Goal: Information Seeking & Learning: Find specific fact

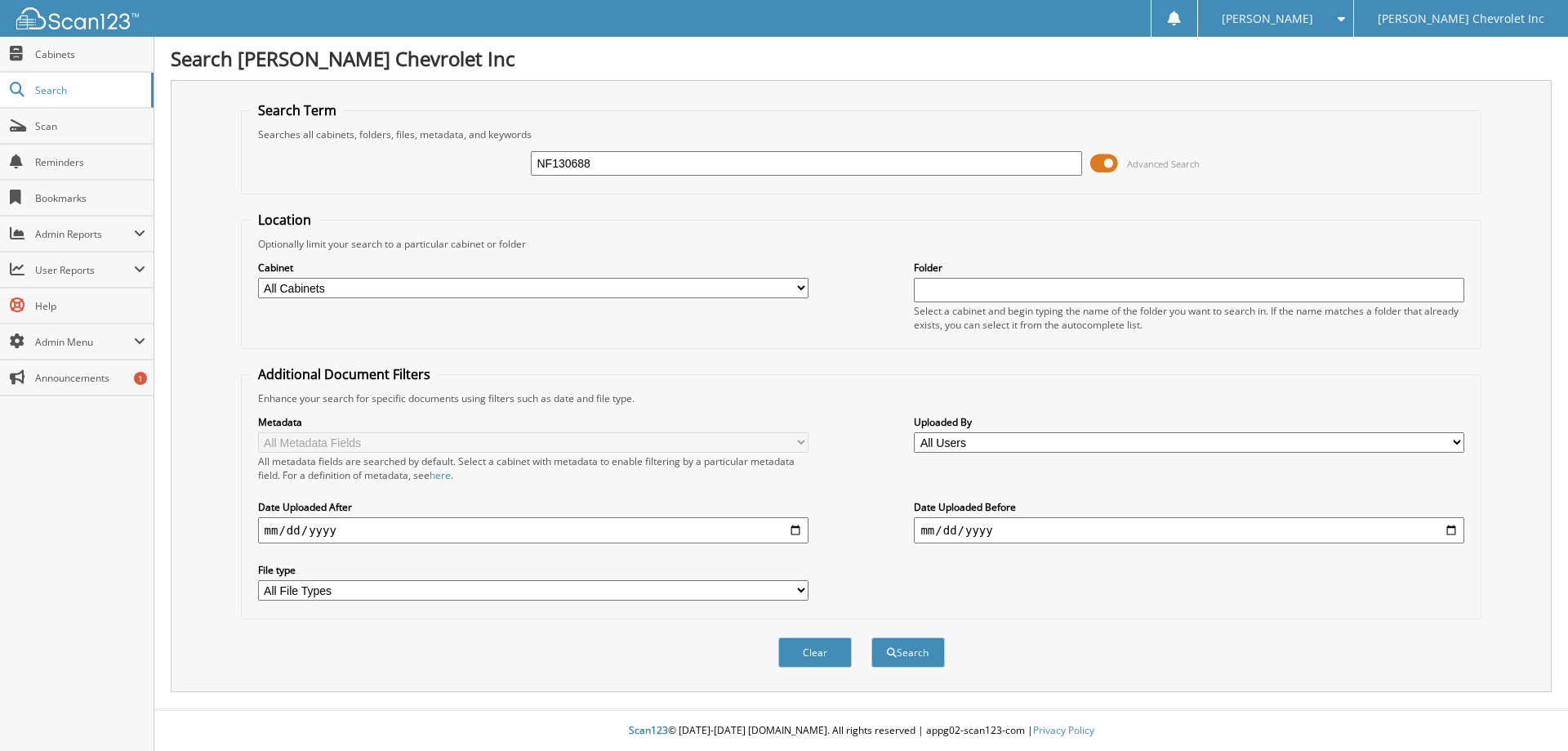
type input "NF130688"
click at [872, 637] on button "Search" at bounding box center [908, 652] width 73 height 30
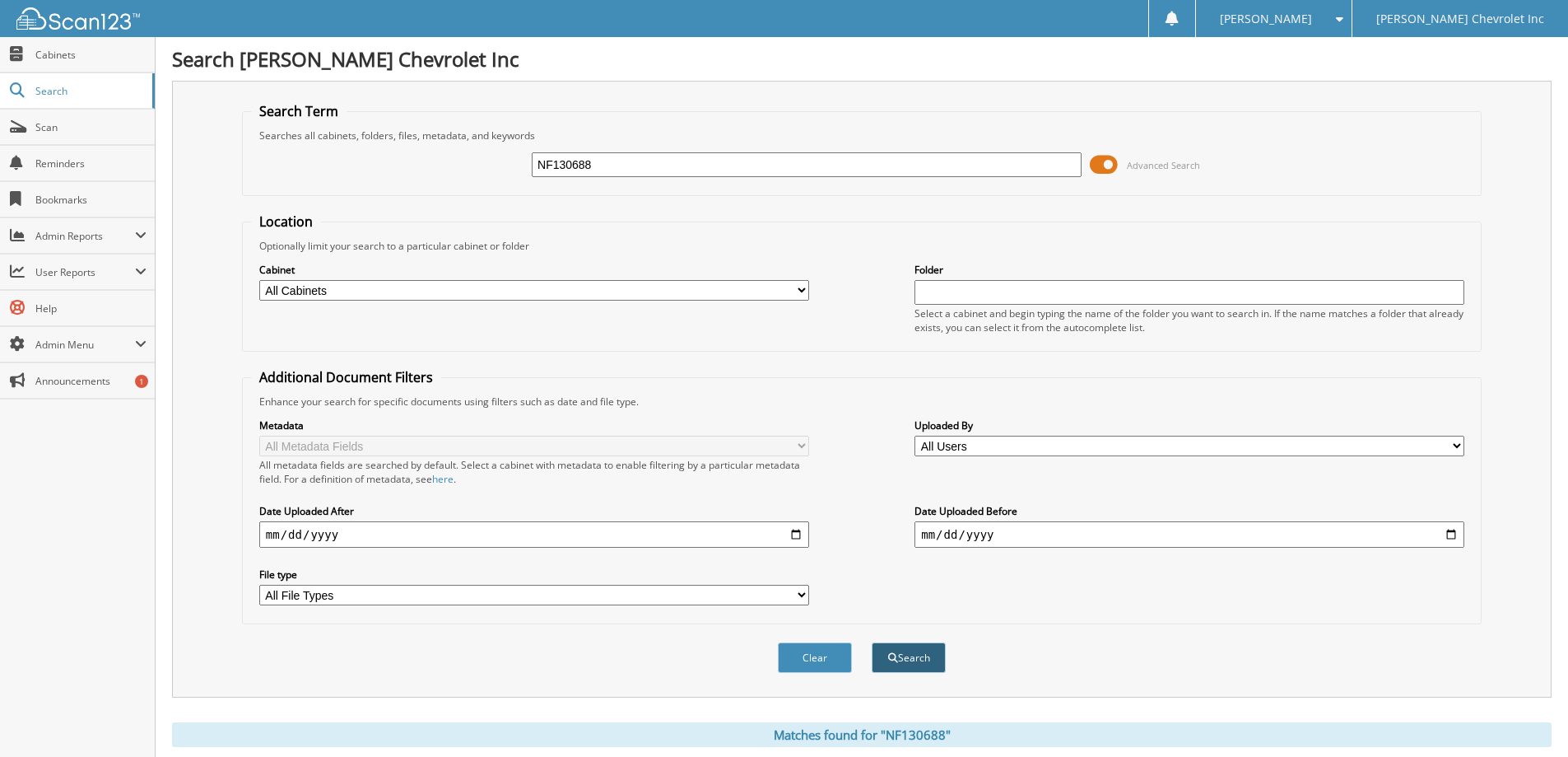
click at [916, 654] on button "Search" at bounding box center [909, 657] width 74 height 30
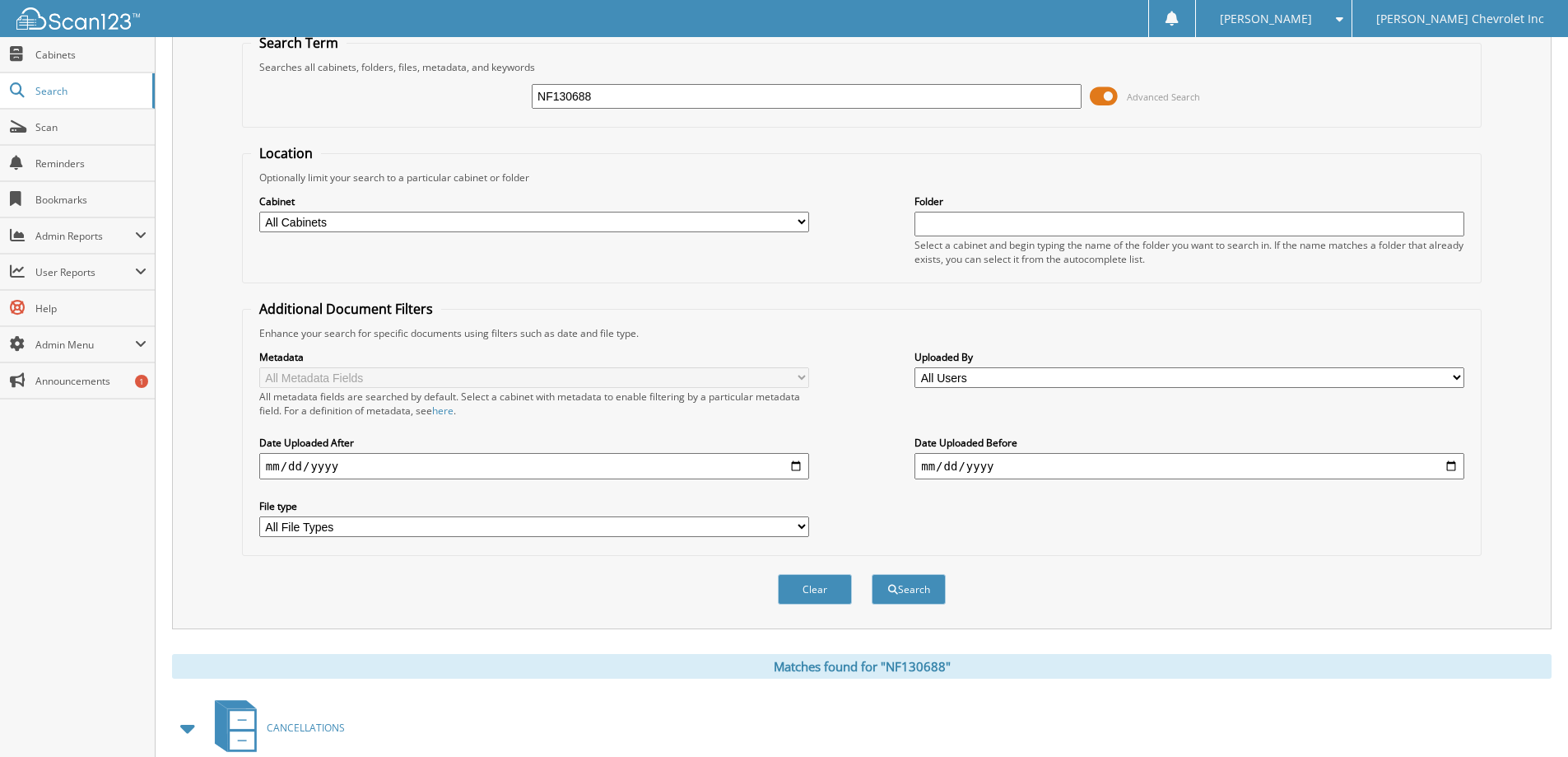
scroll to position [255, 0]
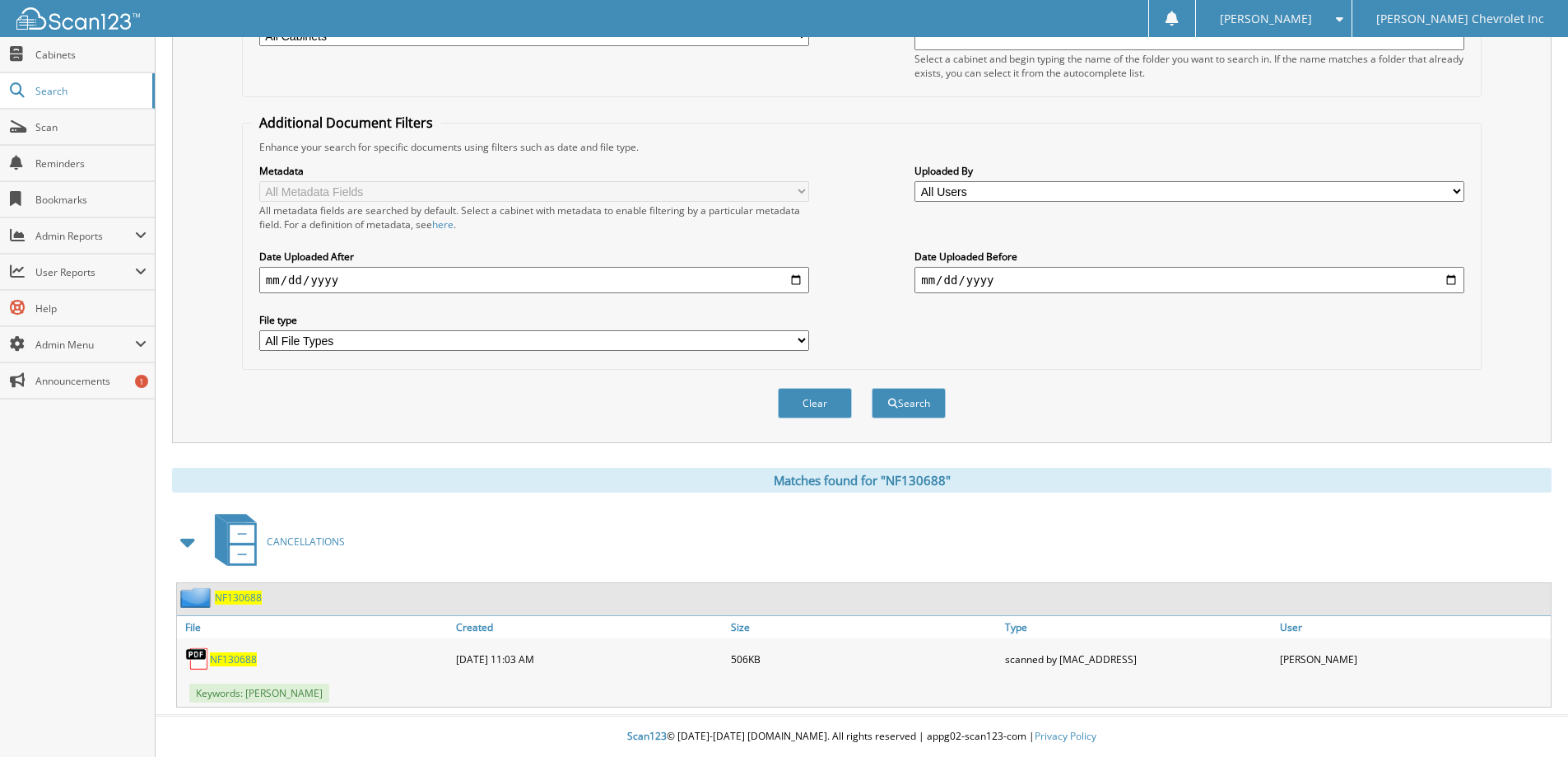
click at [231, 657] on span "NF130688" at bounding box center [232, 658] width 46 height 14
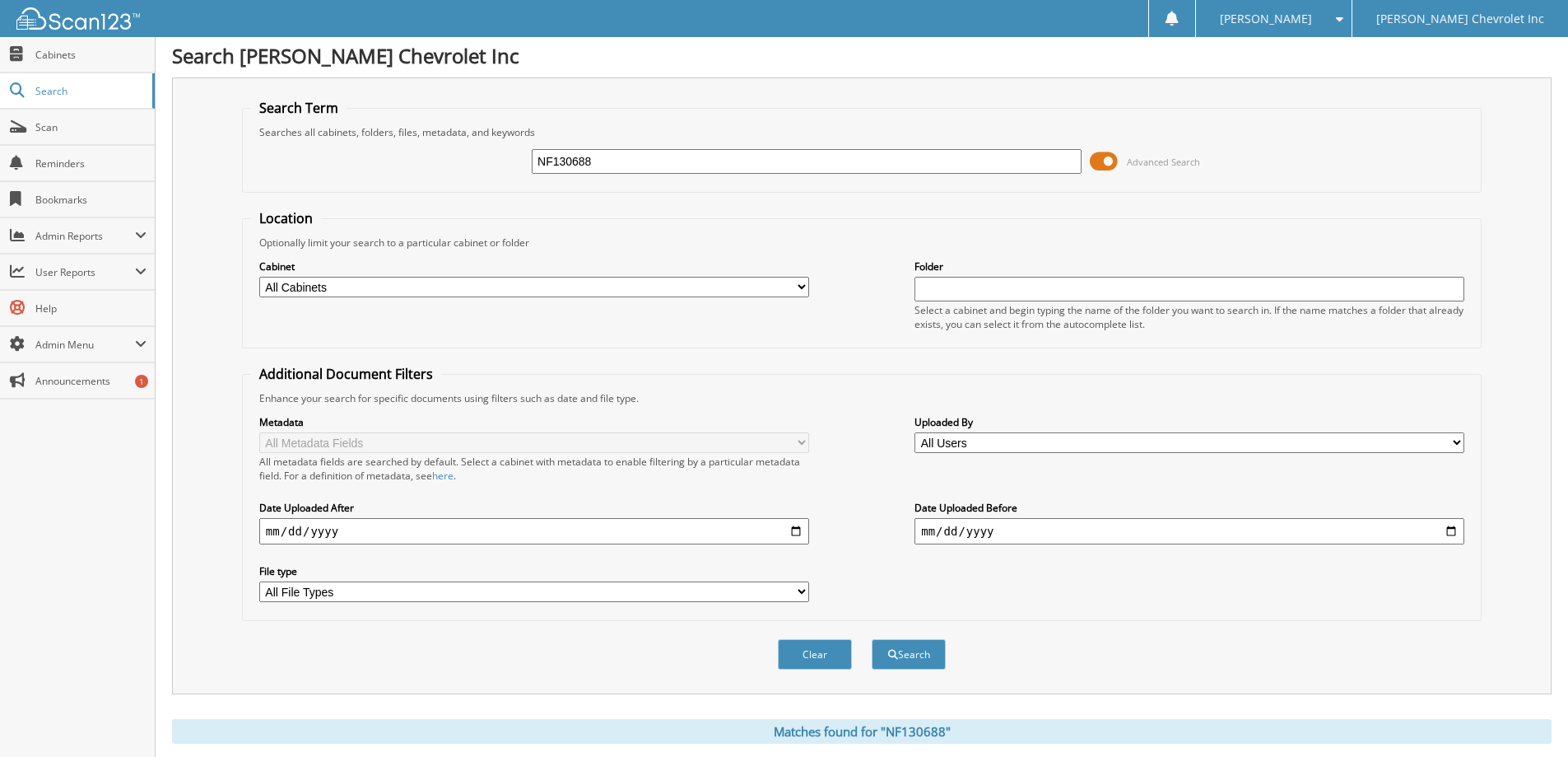
scroll to position [0, 0]
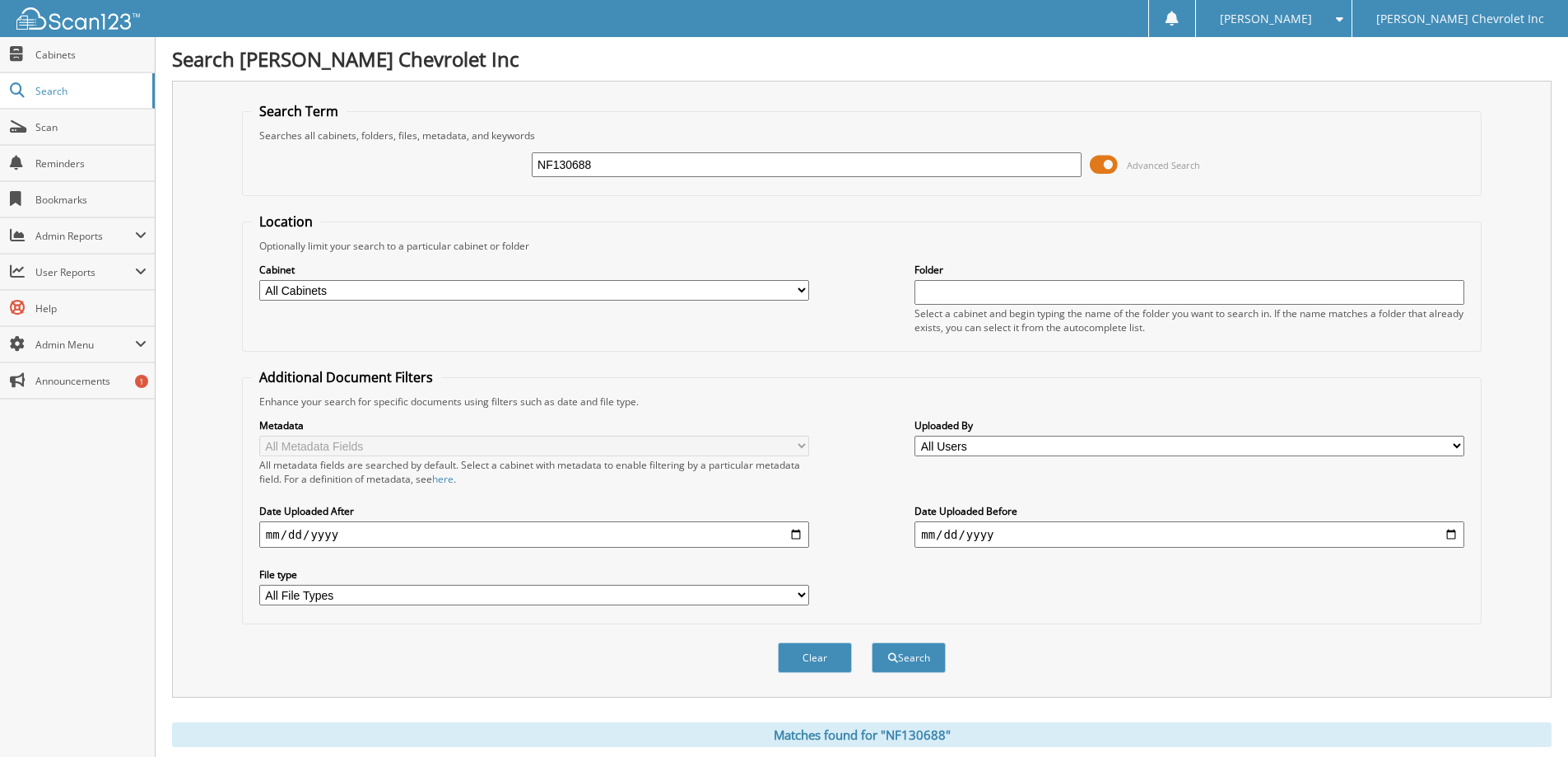
drag, startPoint x: 603, startPoint y: 166, endPoint x: 177, endPoint y: 84, distance: 433.8
click at [182, 86] on div "Search Term Searches all cabinets, folders, files, metadata, and keywords NF130…" at bounding box center [861, 389] width 1380 height 617
type input "JG626197"
click at [872, 642] on button "Search" at bounding box center [909, 657] width 74 height 30
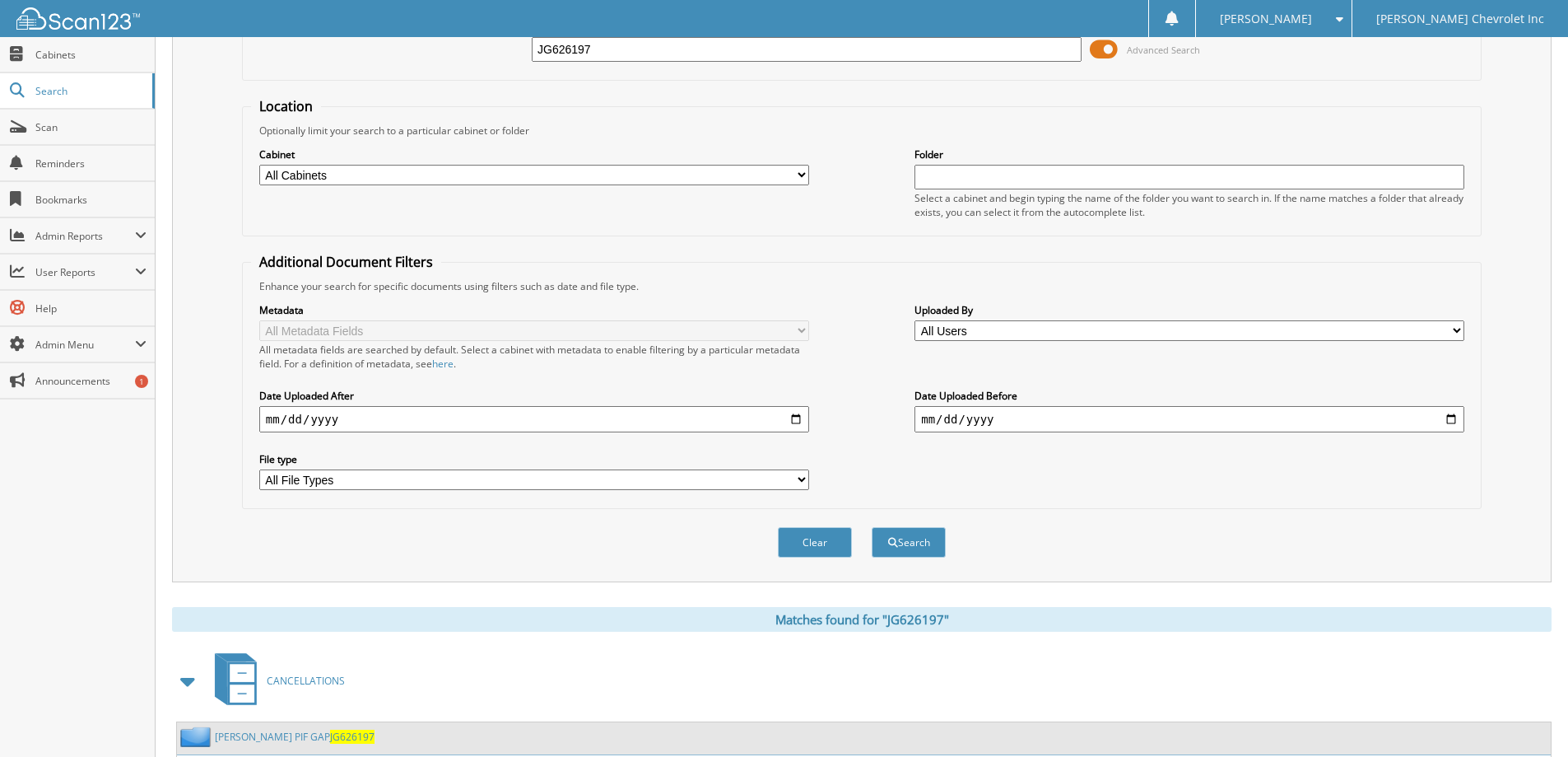
scroll to position [228, 0]
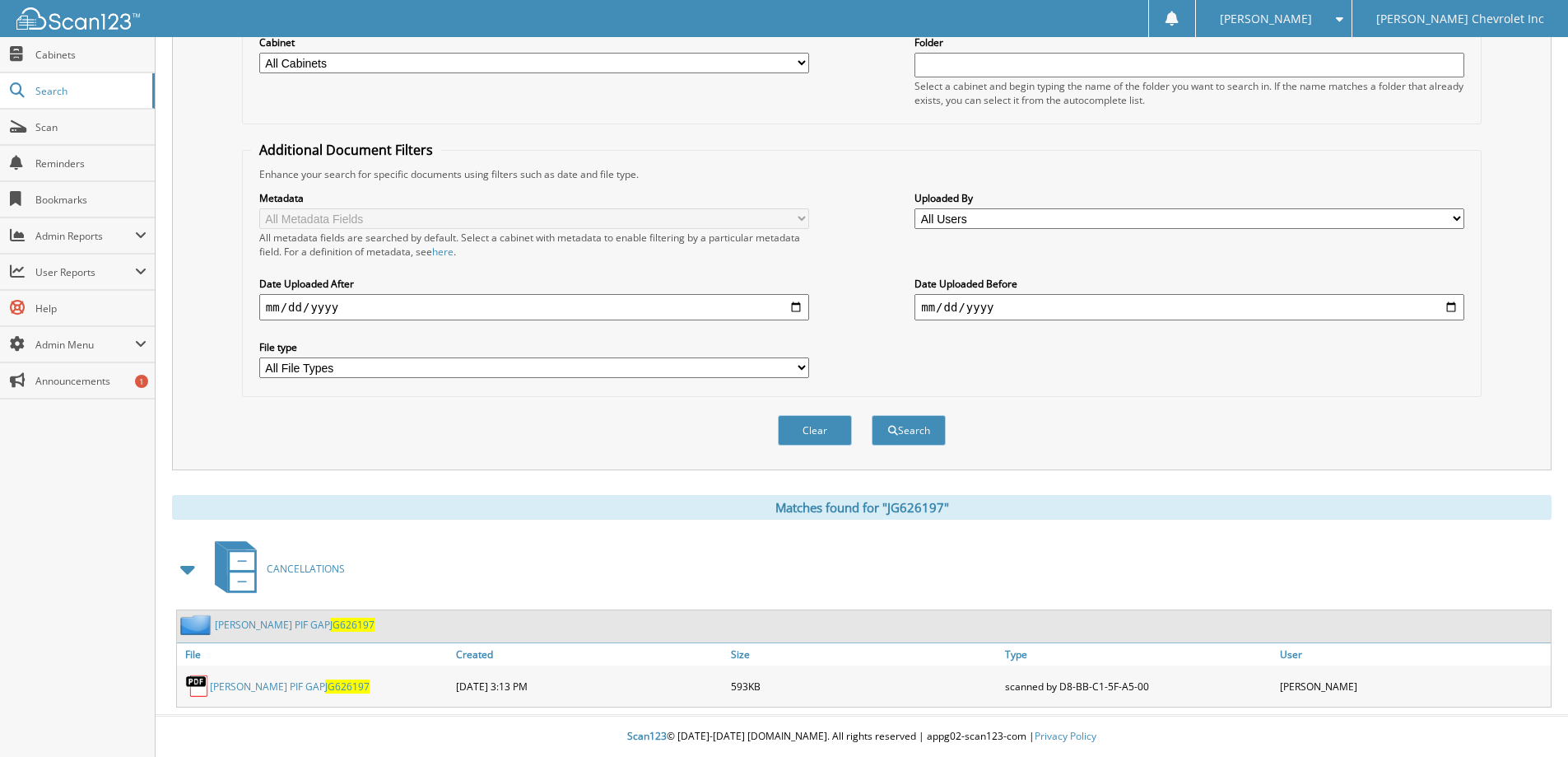
click at [283, 679] on link "GUTIERREZ PIF GAP JG626197" at bounding box center [289, 686] width 159 height 14
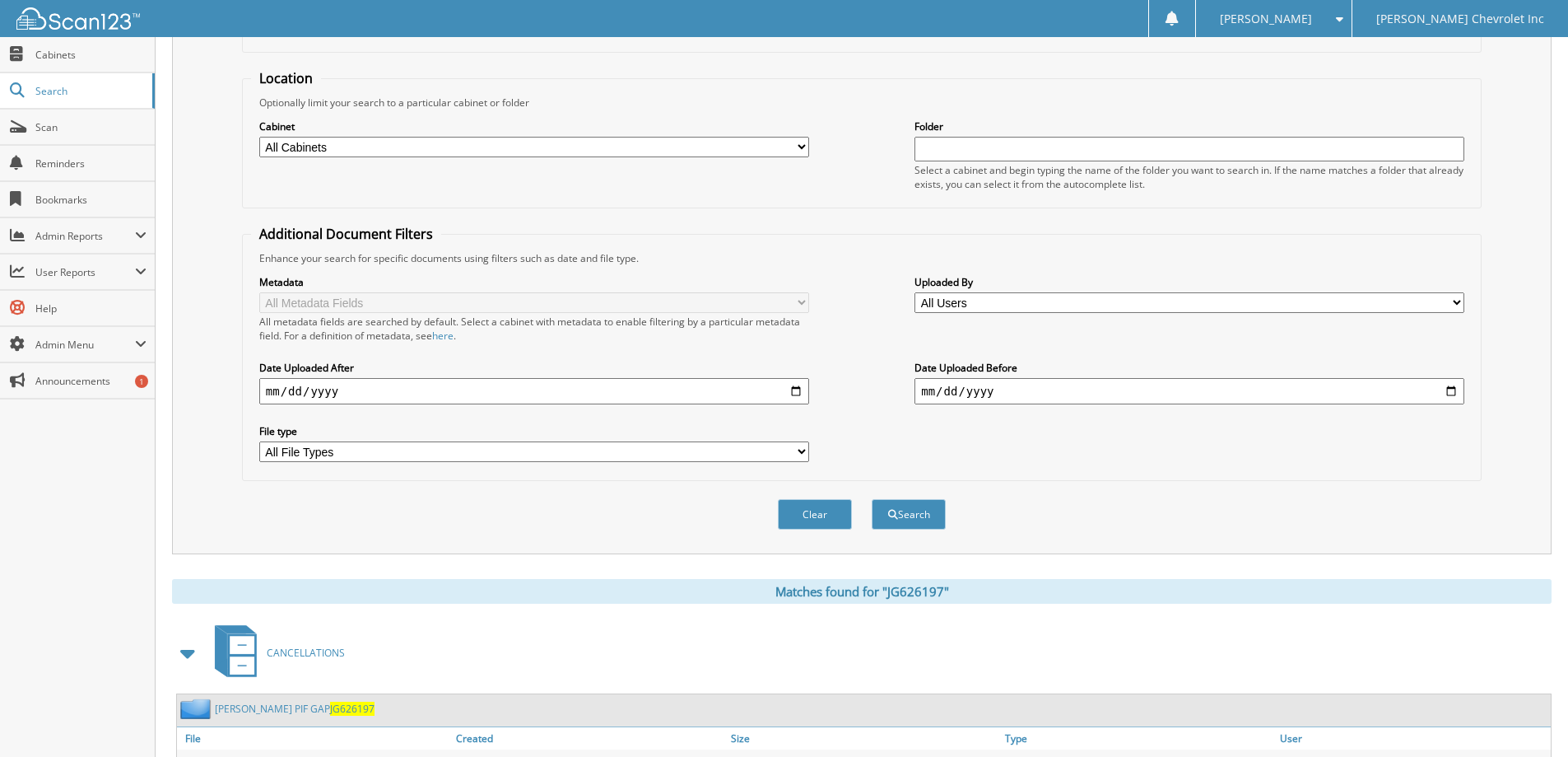
scroll to position [0, 0]
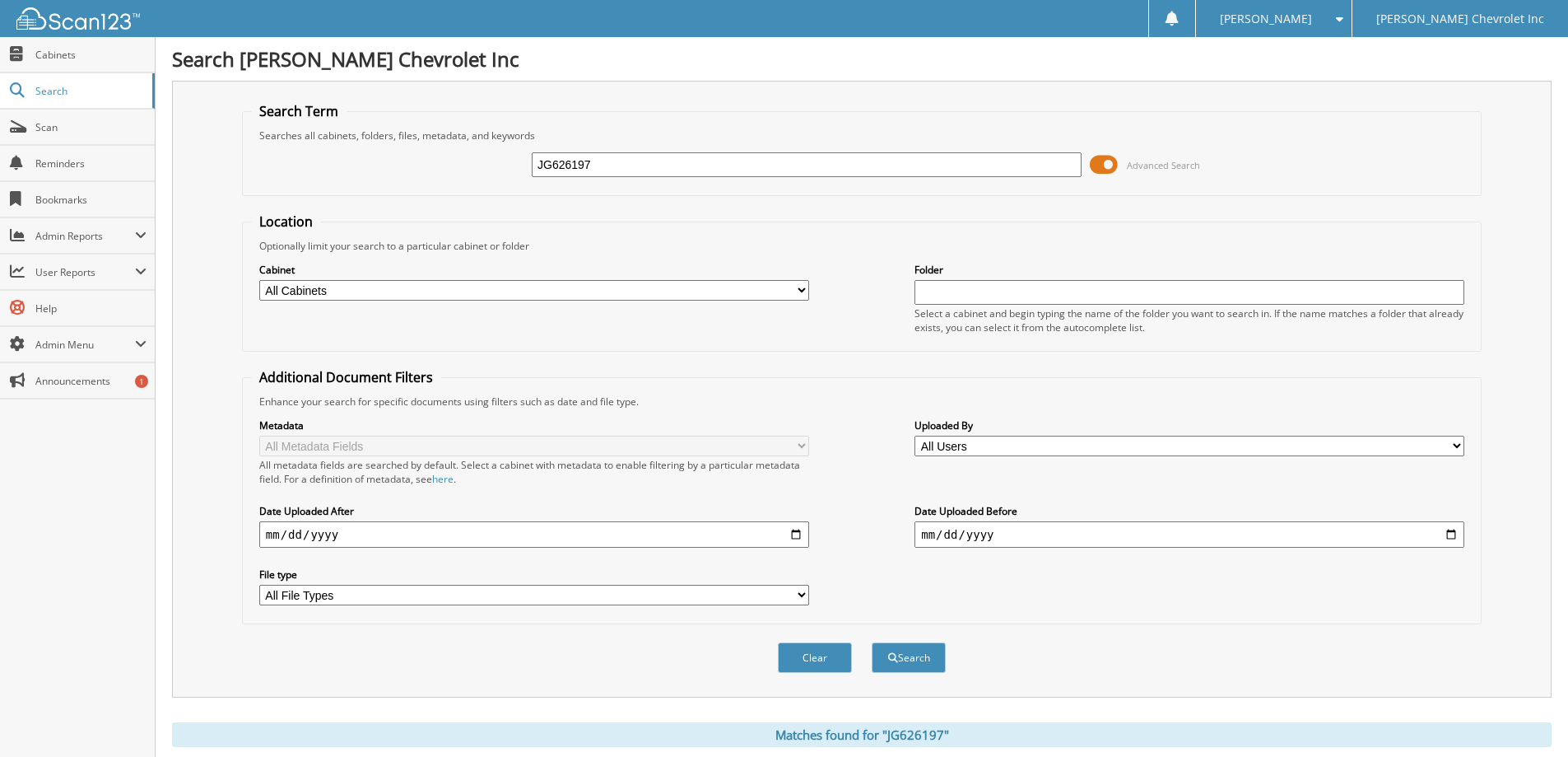
drag, startPoint x: 615, startPoint y: 168, endPoint x: 449, endPoint y: 156, distance: 166.4
click at [449, 156] on div "JG626197 Advanced Search" at bounding box center [862, 164] width 1222 height 45
type input "140622"
click at [872, 642] on button "Search" at bounding box center [909, 657] width 74 height 30
type input "NG140622"
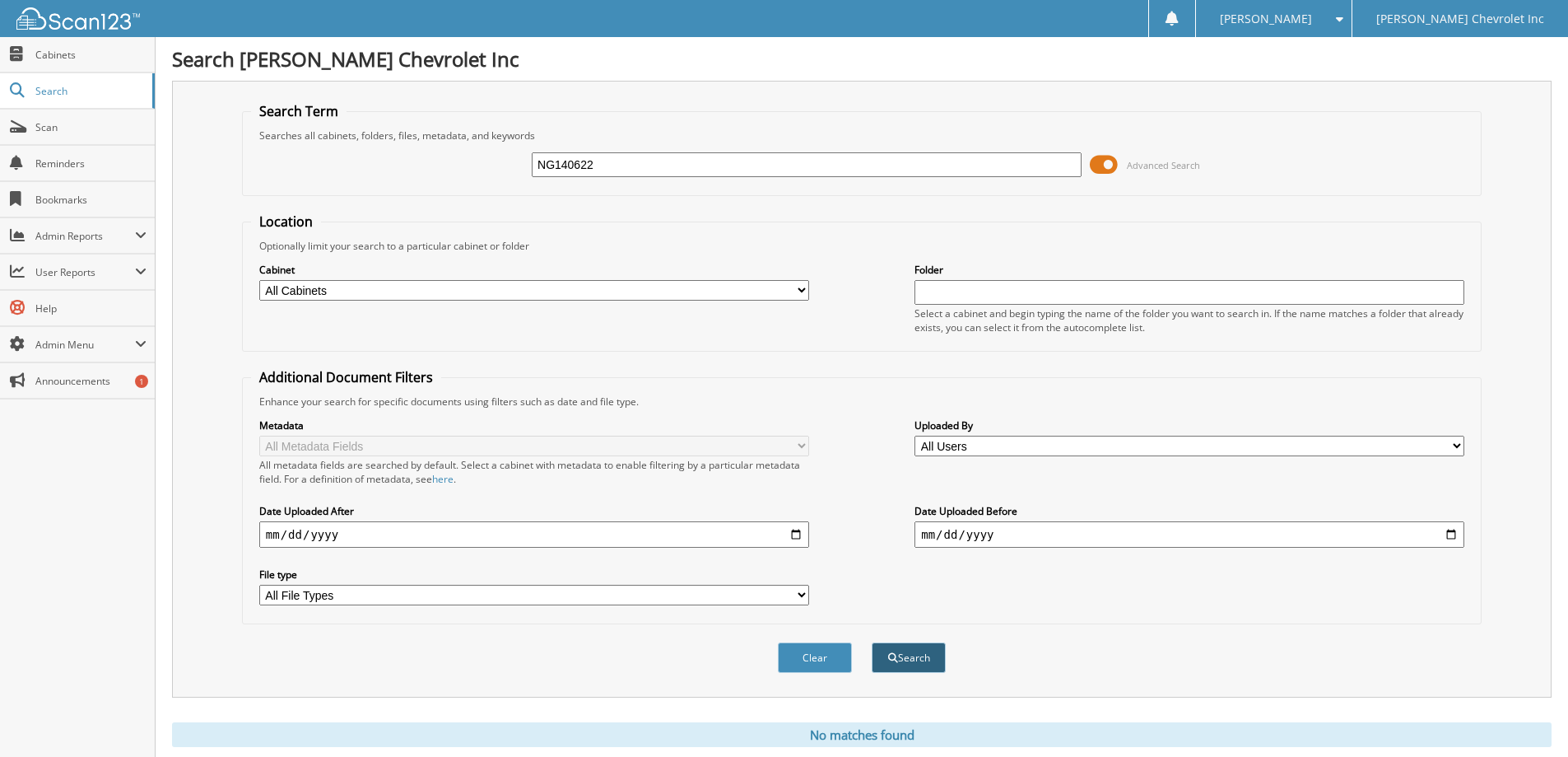
click at [897, 655] on button "Search" at bounding box center [909, 657] width 74 height 30
